Goal: Task Accomplishment & Management: Use online tool/utility

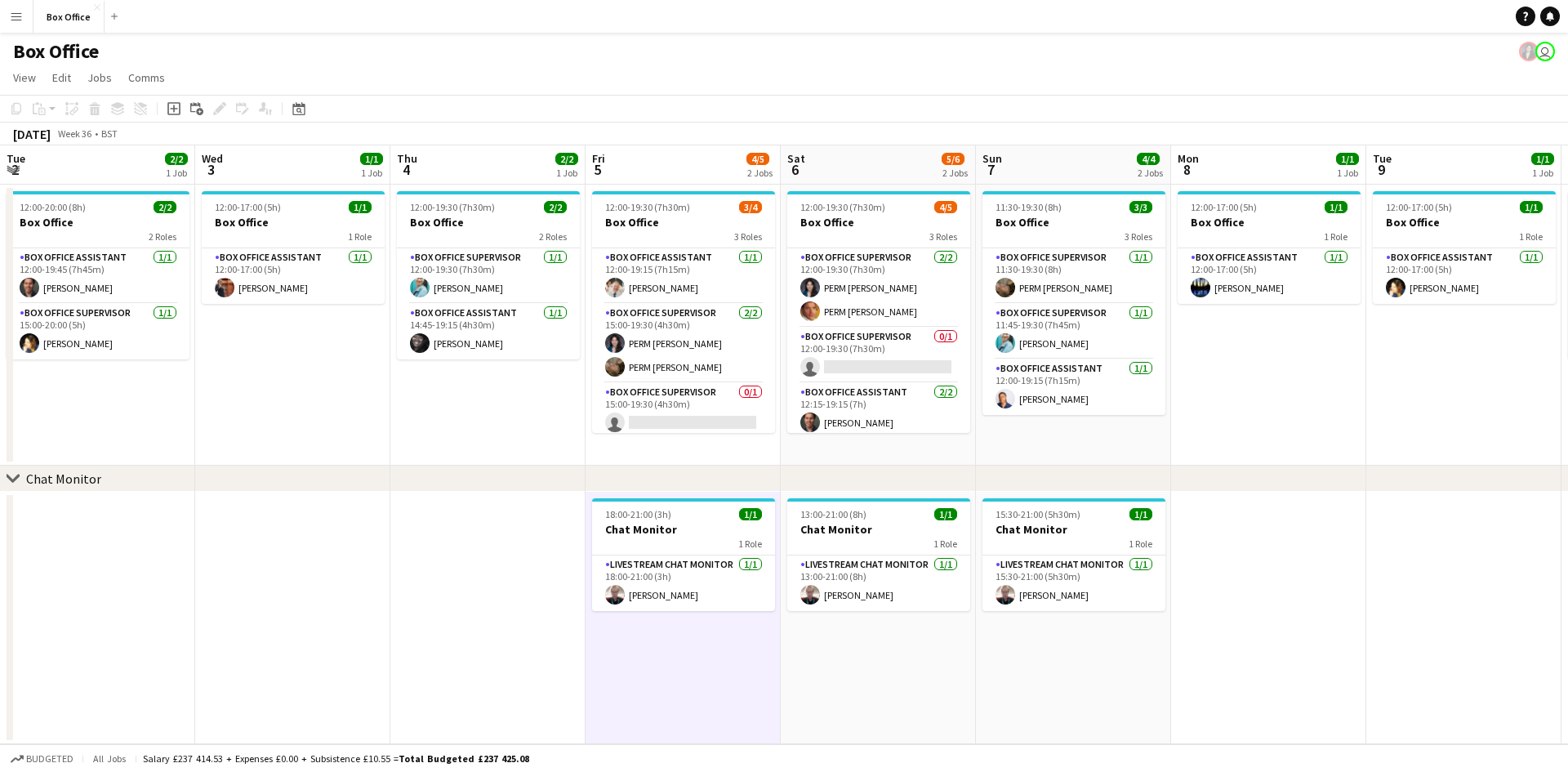
scroll to position [0, 471]
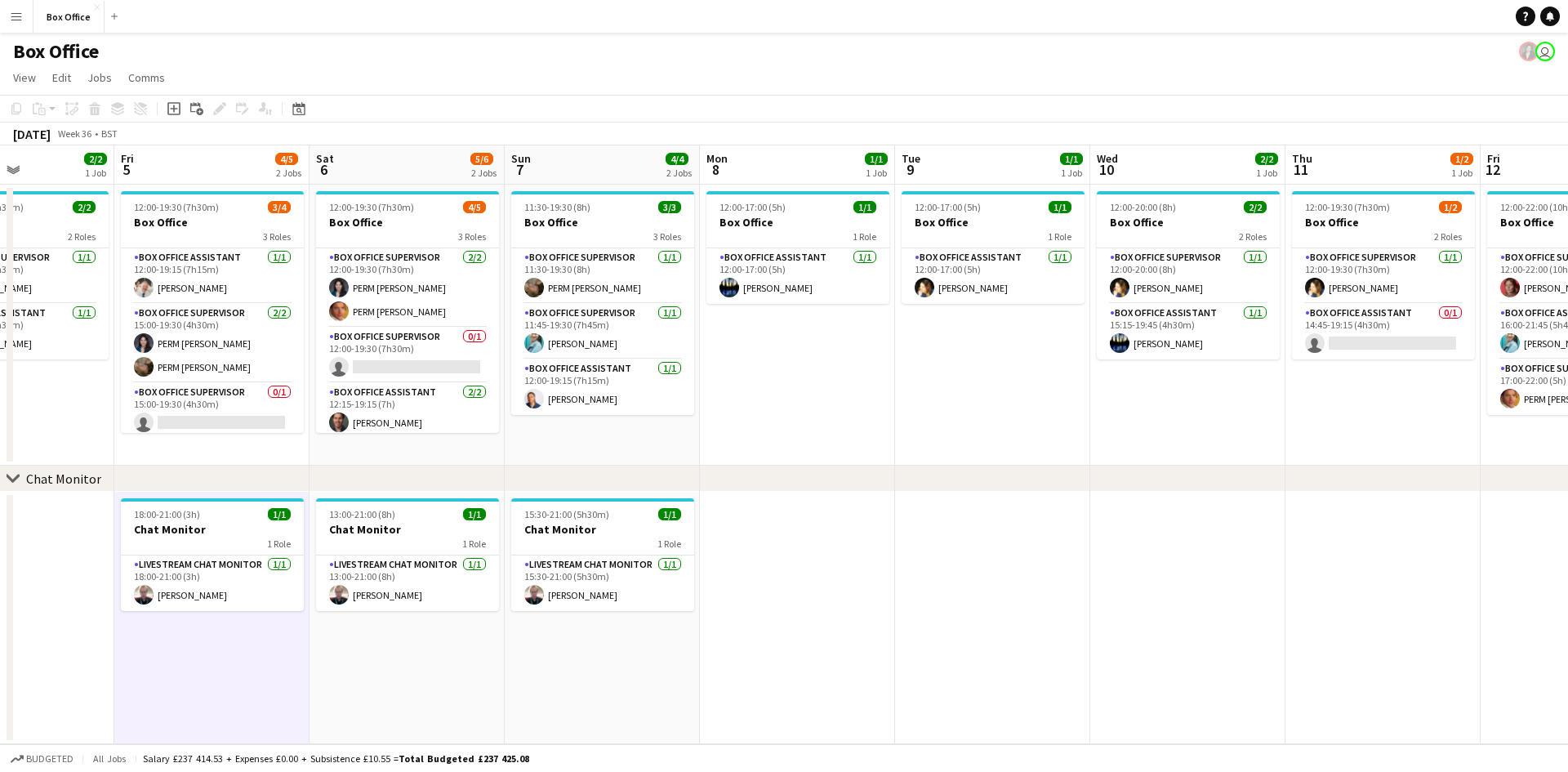
click at [863, 526] on app-date-cell at bounding box center [797, 618] width 195 height 253
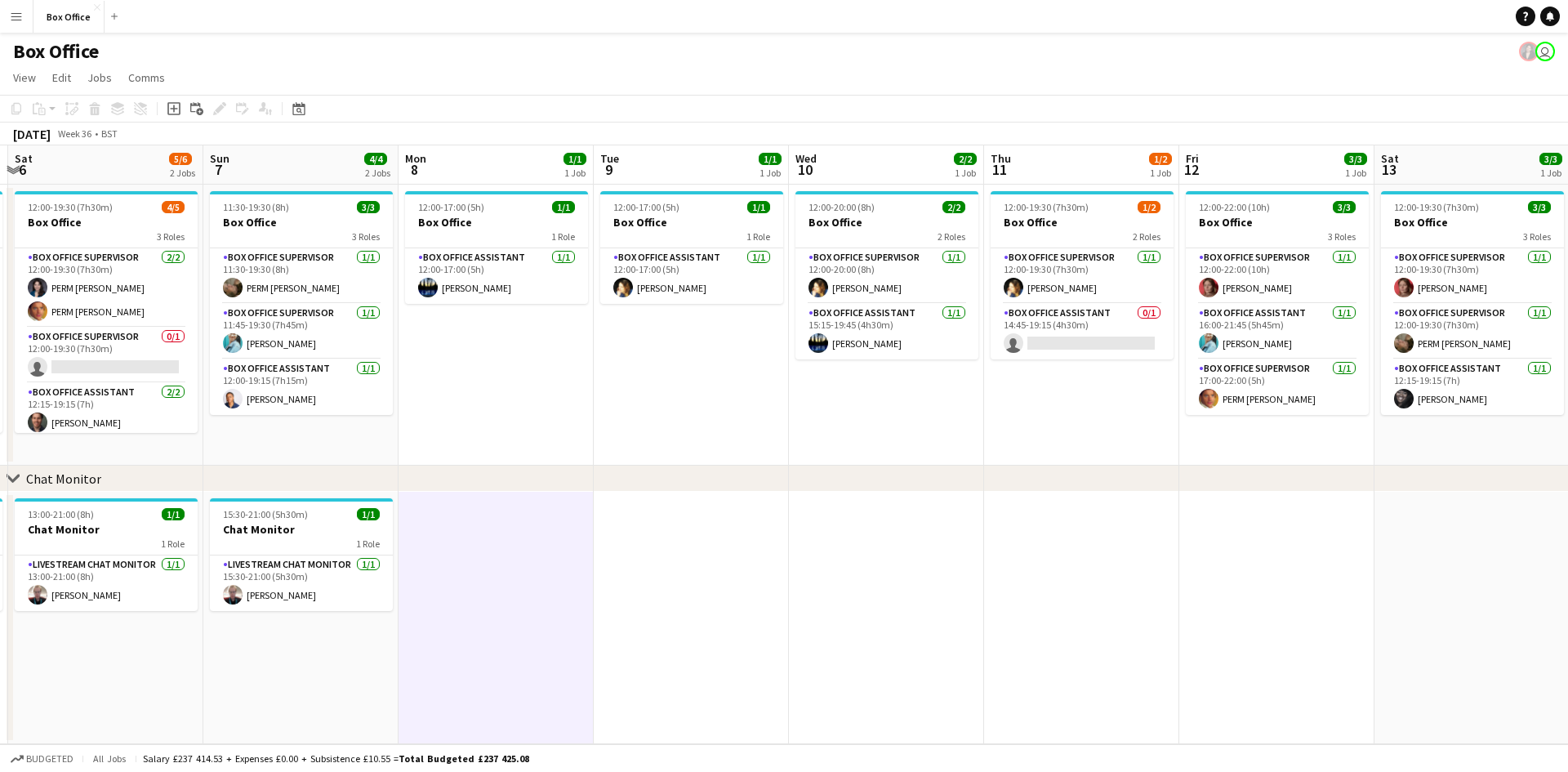
drag, startPoint x: 920, startPoint y: 409, endPoint x: 619, endPoint y: 404, distance: 301.0
click at [619, 404] on app-calendar-viewport "Tue 2 2/2 1 Job Wed 3 1/1 1 Job Thu 4 2/2 1 Job Fri 5 4/5 2 Jobs Sat 6 5/6 2 Jo…" at bounding box center [784, 444] width 1568 height 599
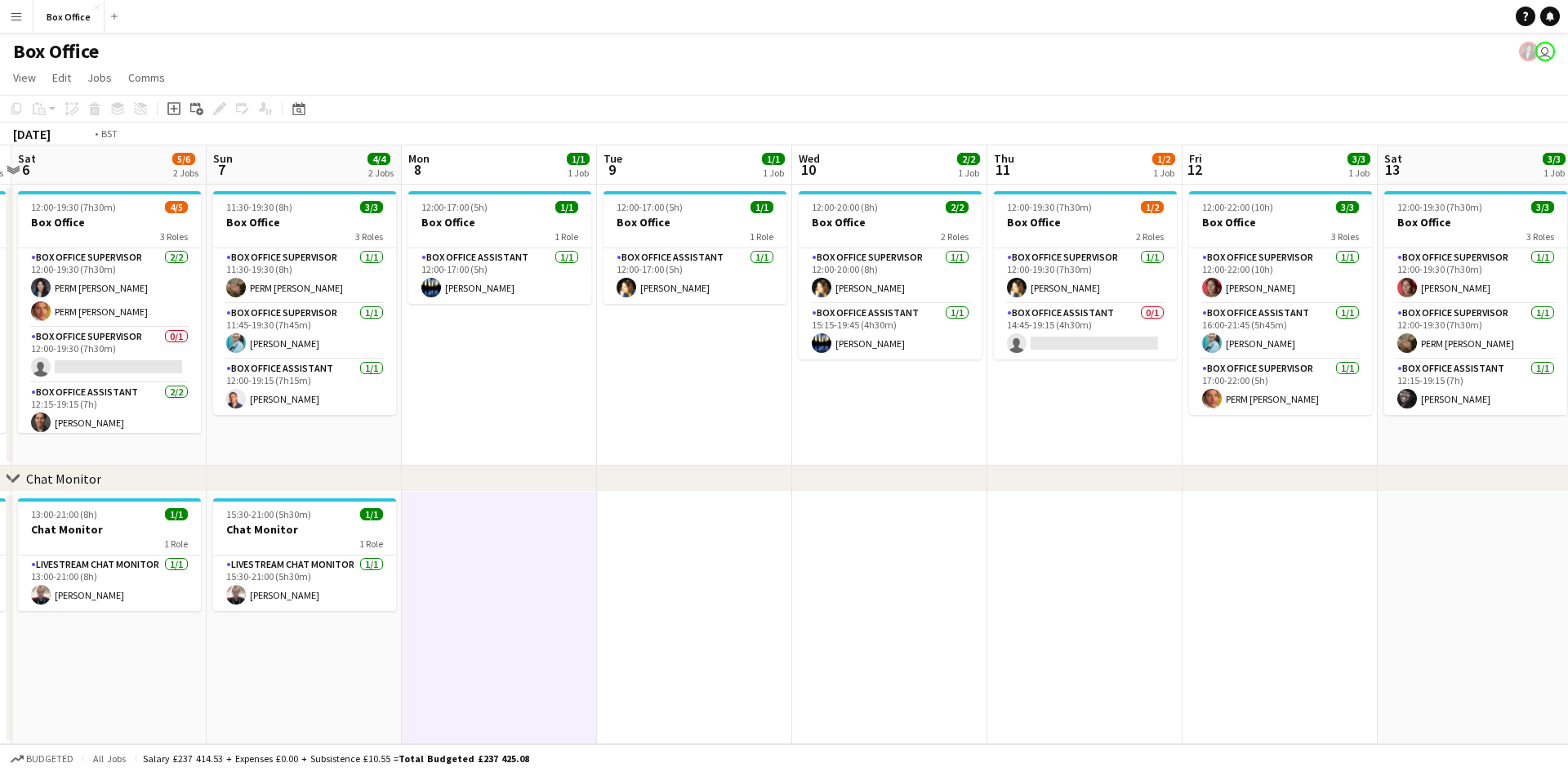
drag, startPoint x: 1093, startPoint y: 421, endPoint x: 468, endPoint y: 431, distance: 625.1
click at [452, 433] on app-calendar-viewport "Tue 2 2/2 1 Job Wed 3 1/1 1 Job Thu 4 2/2 1 Job Fri 5 4/5 2 Jobs Sat 6 5/6 2 Jo…" at bounding box center [784, 444] width 1568 height 599
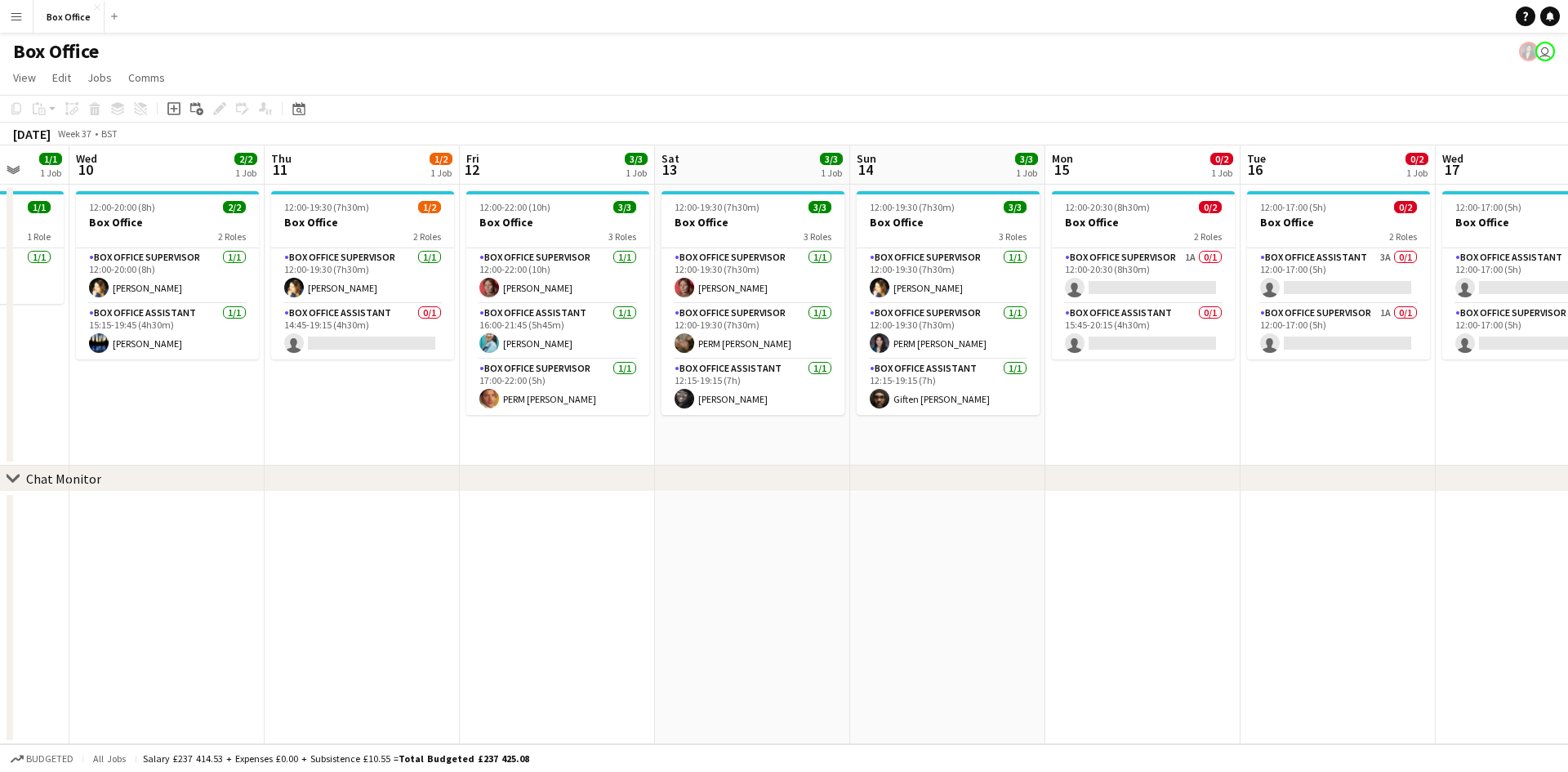
scroll to position [0, 455]
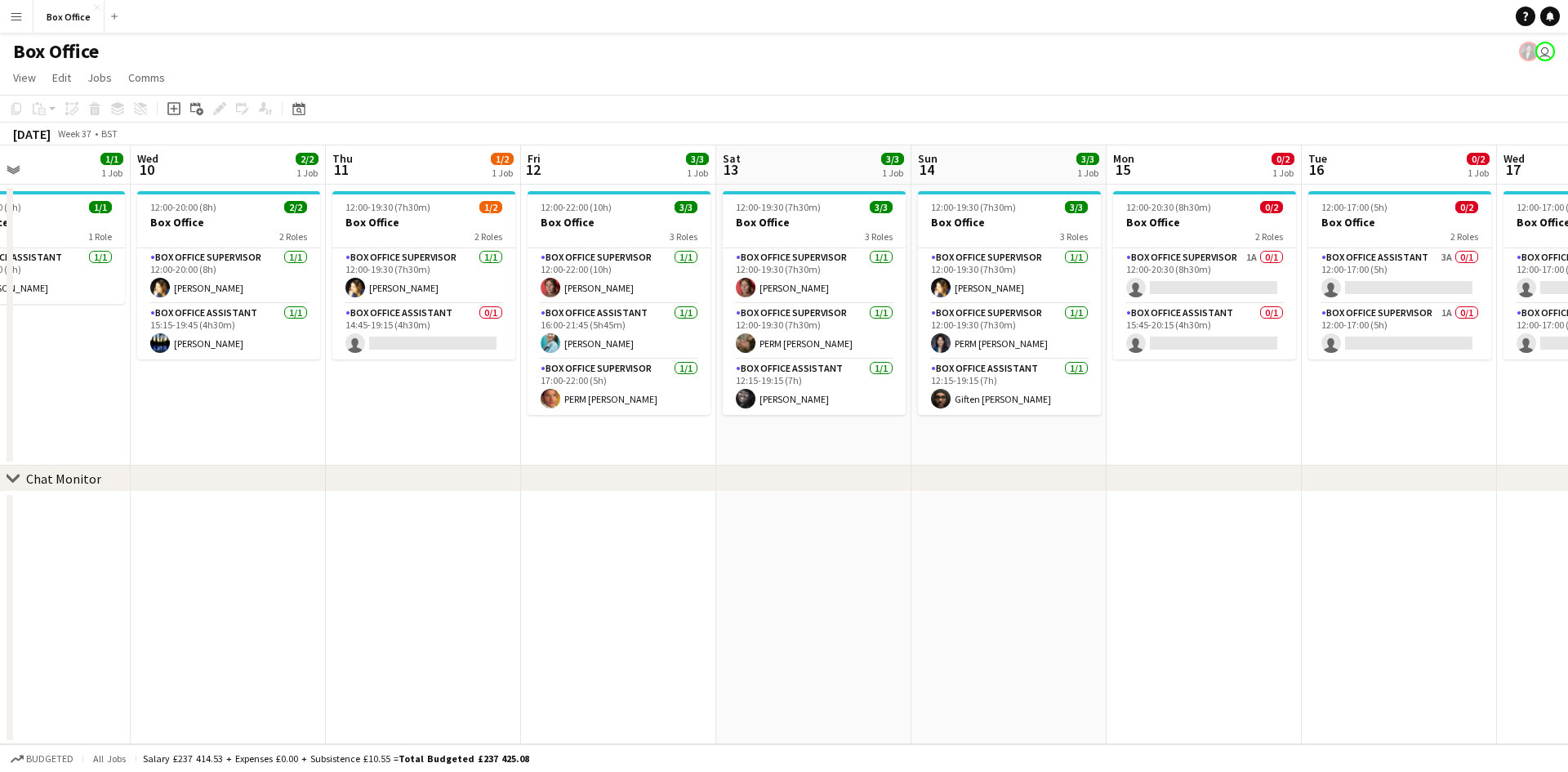
drag, startPoint x: 1339, startPoint y: 449, endPoint x: 1323, endPoint y: 450, distance: 16.0
click at [1323, 450] on app-calendar-viewport "Sun 7 4/4 2 Jobs Mon 8 1/1 1 Job Tue 9 1/1 1 Job Wed 10 2/2 1 Job Thu 11 1/2 1 …" at bounding box center [784, 444] width 1568 height 599
click at [1418, 522] on app-date-cell at bounding box center [1400, 618] width 195 height 253
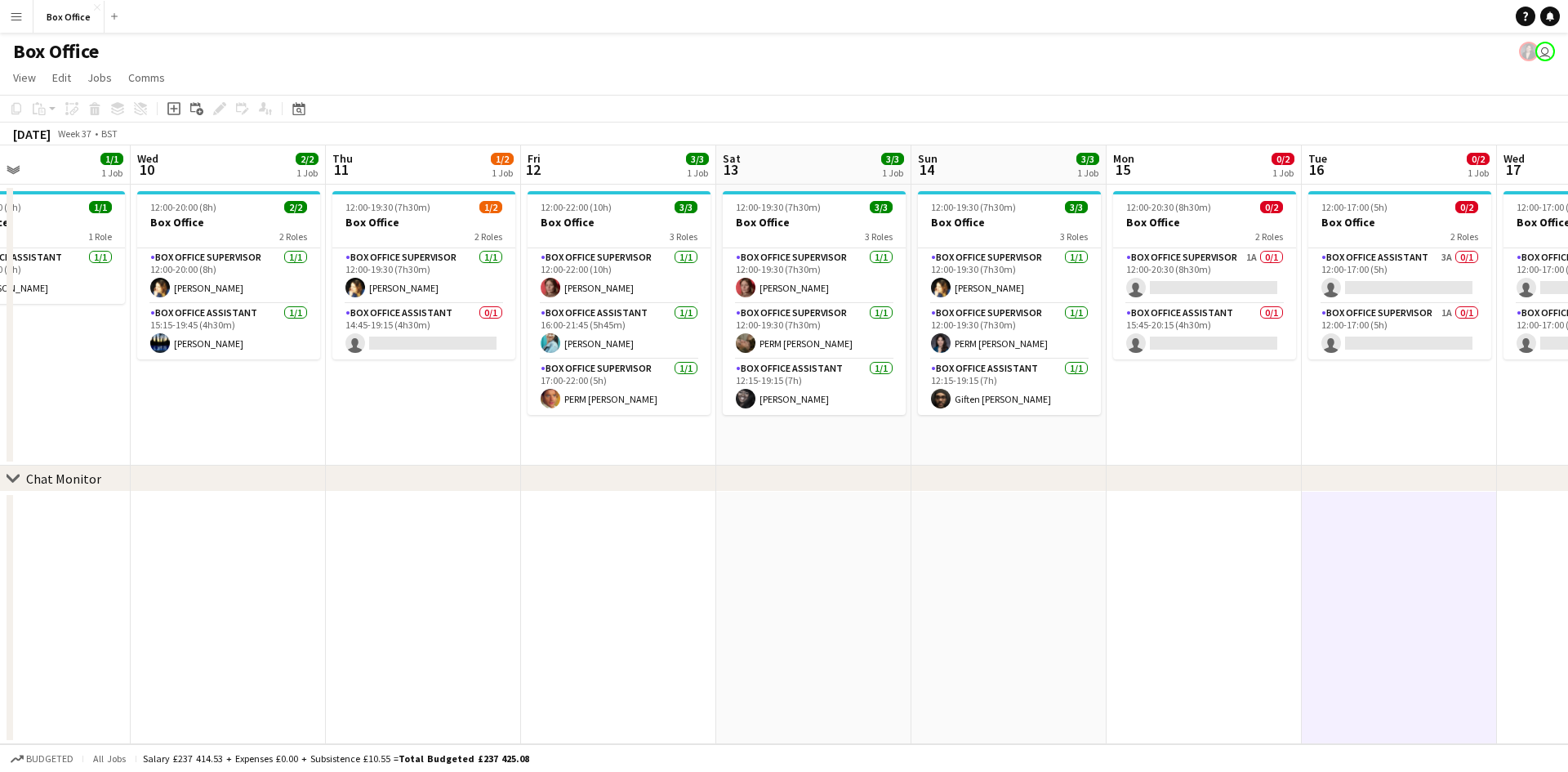
click at [580, 568] on app-date-cell at bounding box center [618, 618] width 195 height 253
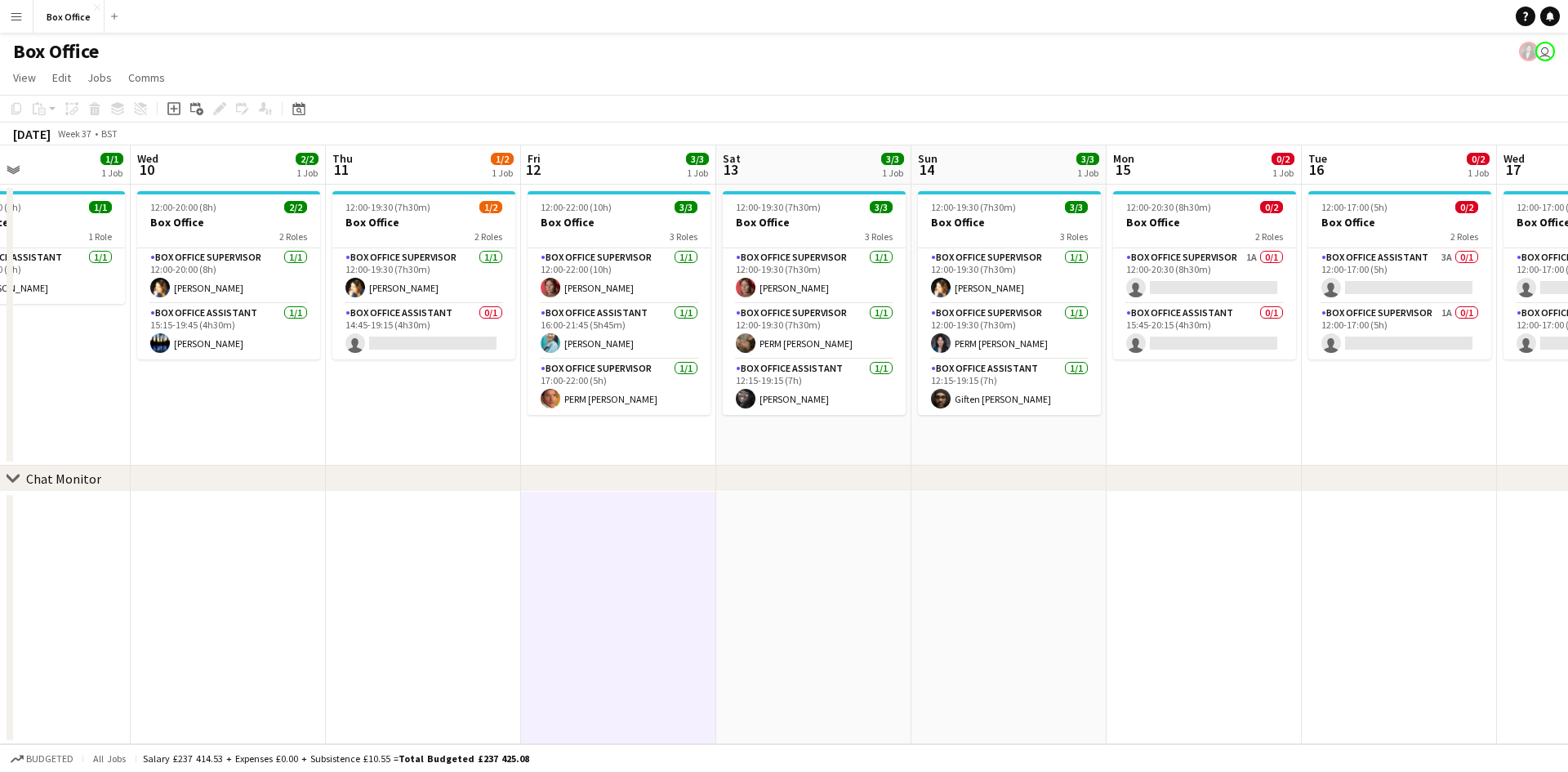
click at [885, 597] on app-date-cell at bounding box center [814, 618] width 195 height 253
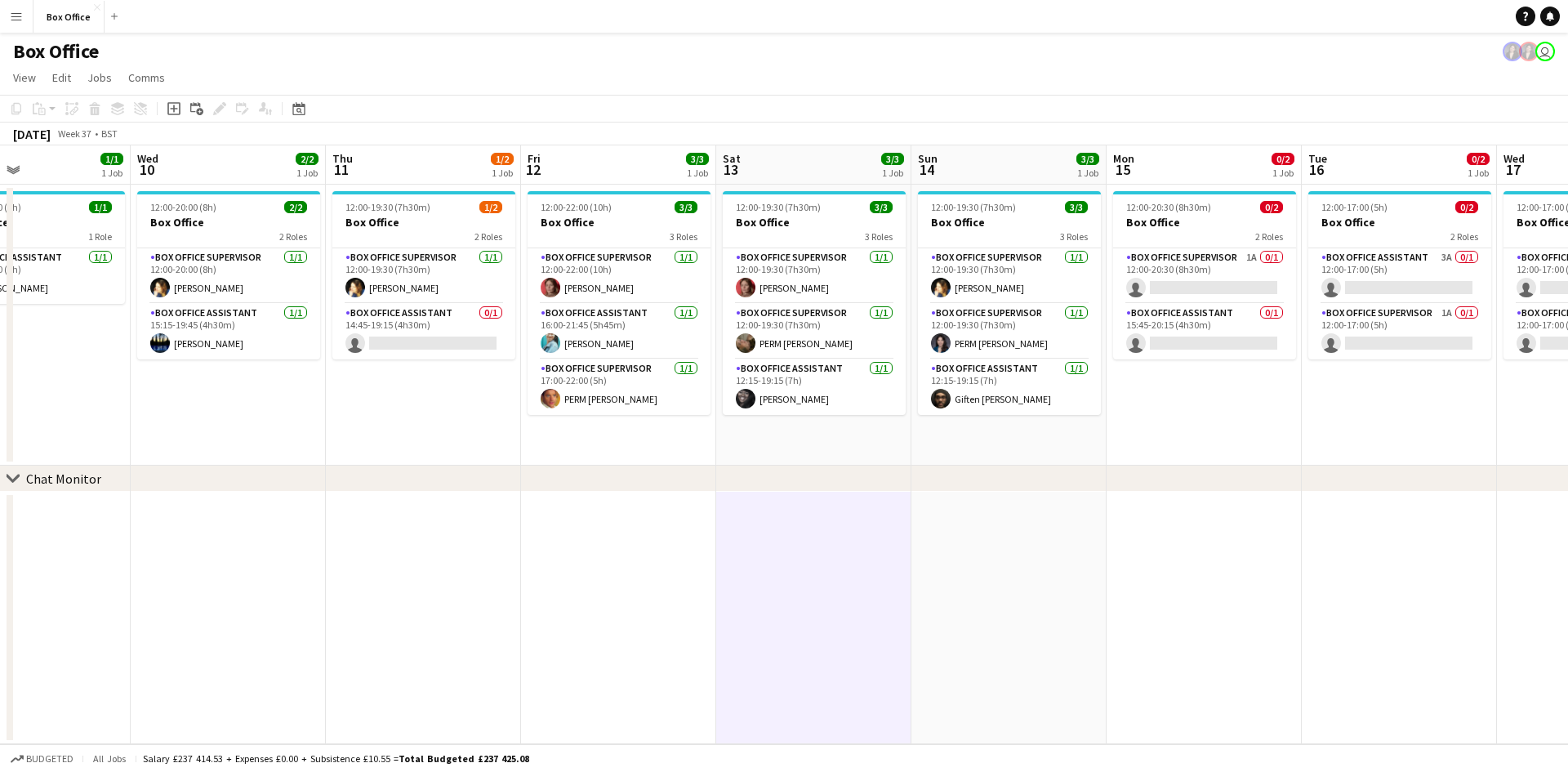
click at [1068, 627] on app-date-cell at bounding box center [1009, 618] width 195 height 253
